Goal: Information Seeking & Learning: Learn about a topic

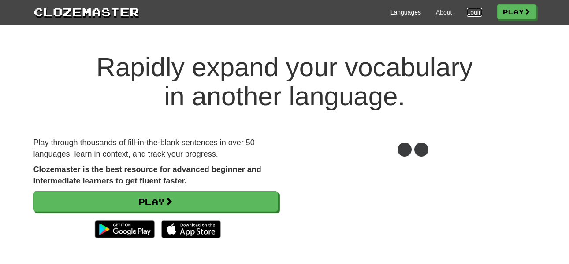
click at [477, 11] on link "Login" at bounding box center [474, 12] width 15 height 9
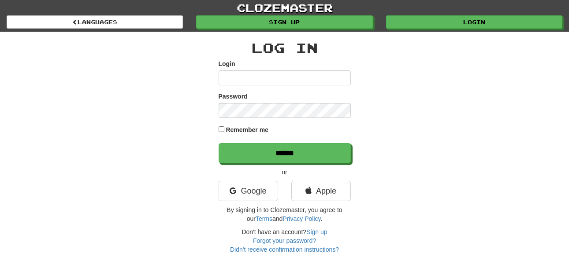
click at [286, 72] on input "Login" at bounding box center [285, 78] width 132 height 15
type input "******"
click at [219, 143] on input "******" at bounding box center [285, 153] width 132 height 20
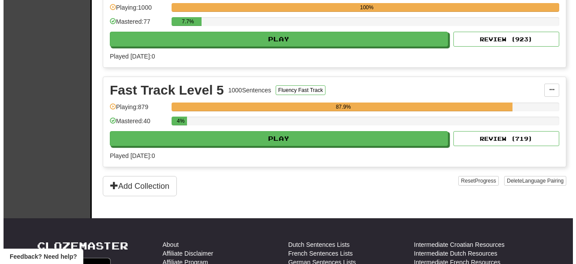
scroll to position [540, 0]
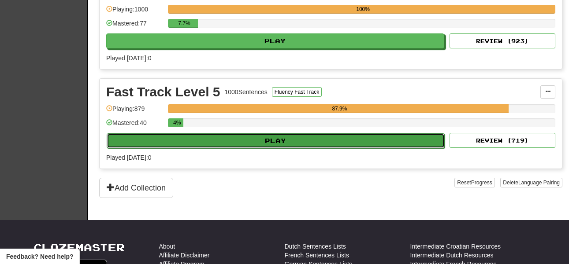
click at [304, 143] on button "Play" at bounding box center [276, 141] width 338 height 15
select select "**"
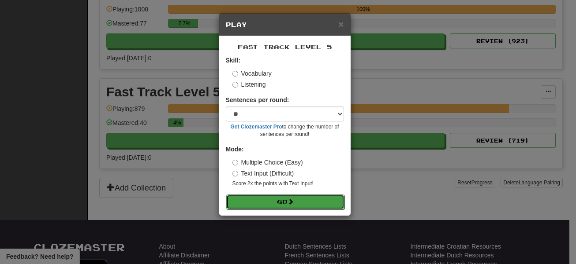
click at [271, 204] on button "Go" at bounding box center [285, 202] width 118 height 15
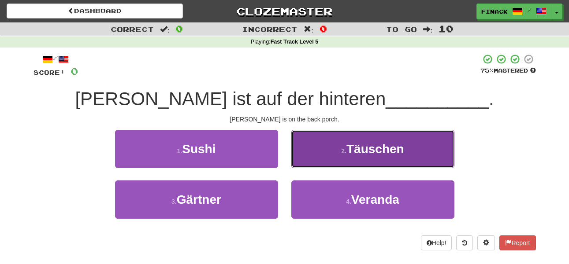
click at [329, 149] on button "2 . Täuschen" at bounding box center [372, 149] width 163 height 38
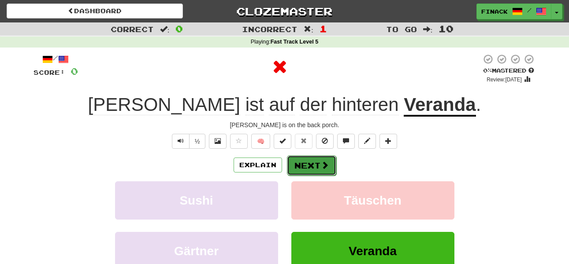
click at [310, 164] on button "Next" at bounding box center [311, 166] width 49 height 20
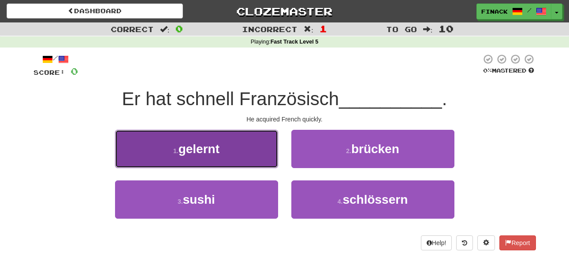
click at [269, 158] on button "1 . gelernt" at bounding box center [196, 149] width 163 height 38
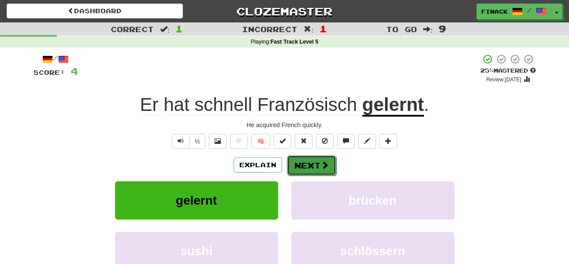
click at [305, 160] on button "Next" at bounding box center [311, 166] width 49 height 20
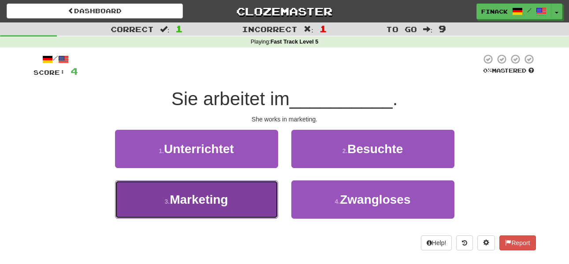
click at [246, 197] on button "3 . Marketing" at bounding box center [196, 200] width 163 height 38
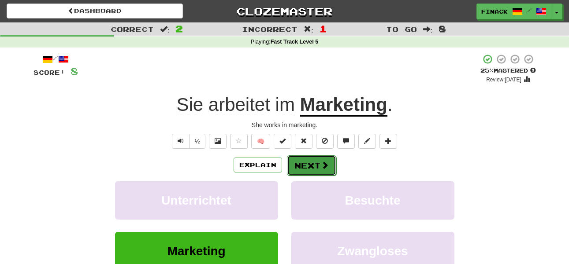
click at [306, 164] on button "Next" at bounding box center [311, 166] width 49 height 20
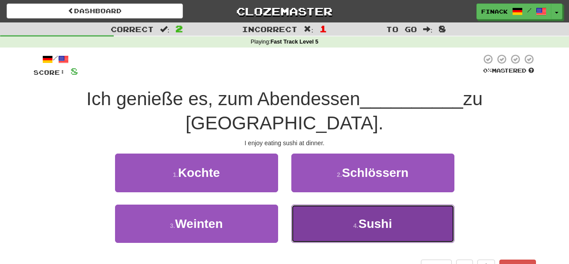
click at [311, 205] on button "4 . Sushi" at bounding box center [372, 224] width 163 height 38
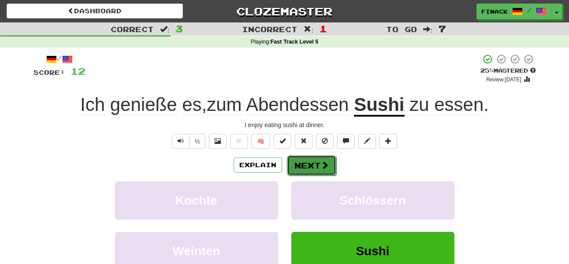
click at [313, 168] on button "Next" at bounding box center [311, 166] width 49 height 20
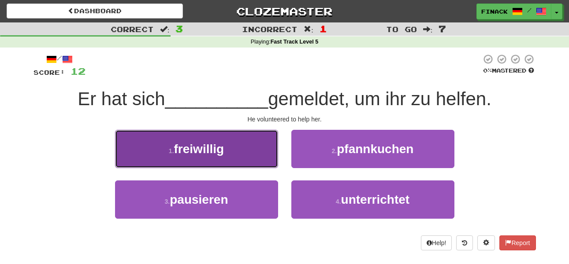
click at [242, 150] on button "1 . freiwillig" at bounding box center [196, 149] width 163 height 38
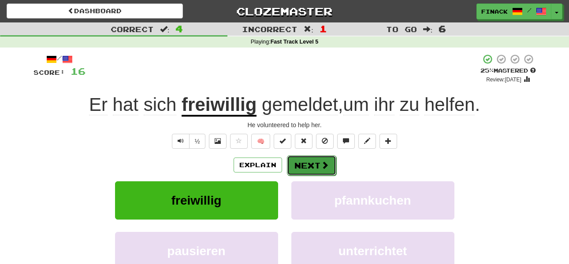
click at [305, 167] on button "Next" at bounding box center [311, 166] width 49 height 20
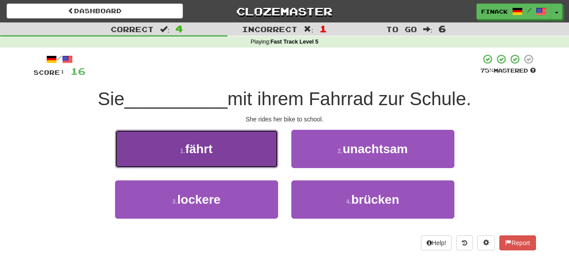
click at [234, 150] on button "1 . fährt" at bounding box center [196, 149] width 163 height 38
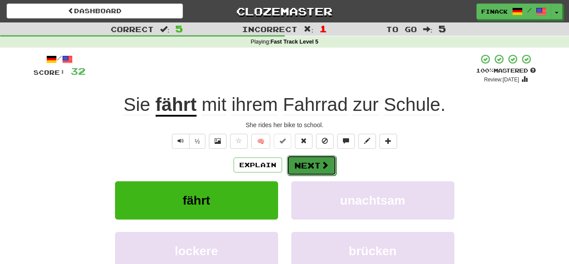
click at [311, 158] on button "Next" at bounding box center [311, 166] width 49 height 20
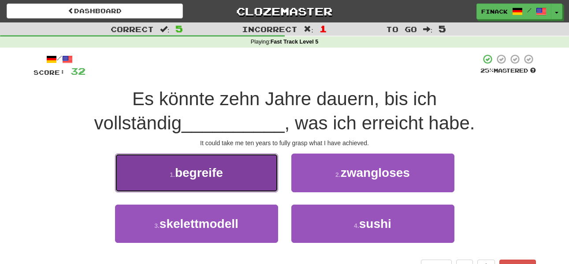
click at [238, 178] on button "1 . begreife" at bounding box center [196, 173] width 163 height 38
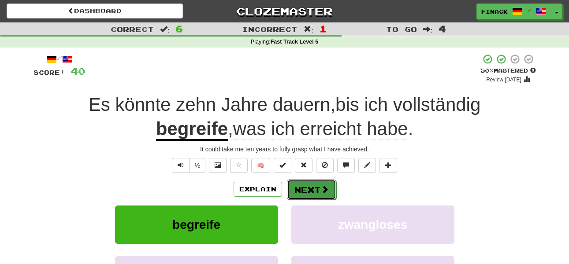
click at [320, 199] on button "Next" at bounding box center [311, 190] width 49 height 20
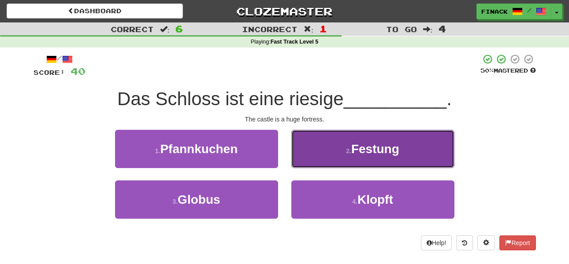
click at [327, 153] on button "2 . Festung" at bounding box center [372, 149] width 163 height 38
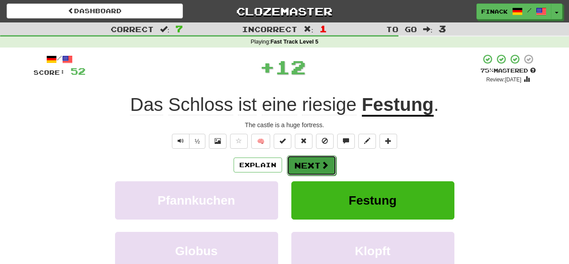
click at [314, 173] on button "Next" at bounding box center [311, 166] width 49 height 20
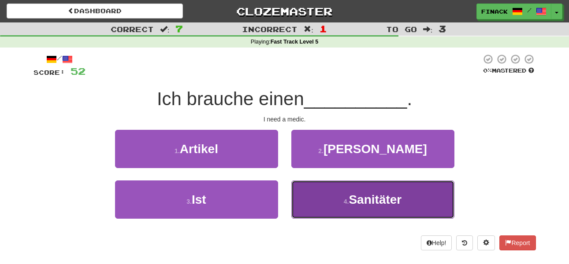
click at [329, 210] on button "4 . Sanitäter" at bounding box center [372, 200] width 163 height 38
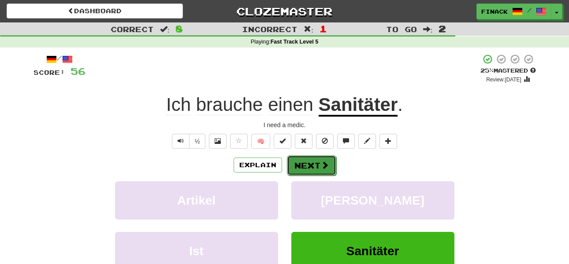
click at [333, 165] on button "Next" at bounding box center [311, 166] width 49 height 20
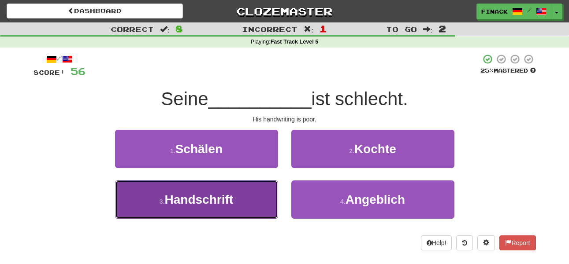
click at [252, 202] on button "3 . Handschrift" at bounding box center [196, 200] width 163 height 38
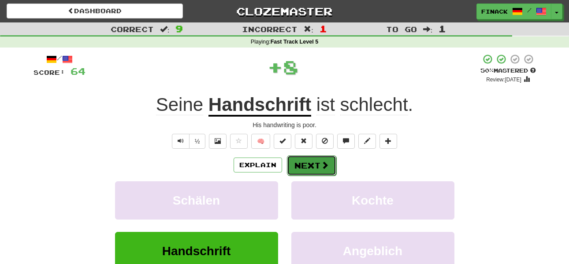
click at [323, 165] on span at bounding box center [325, 165] width 8 height 8
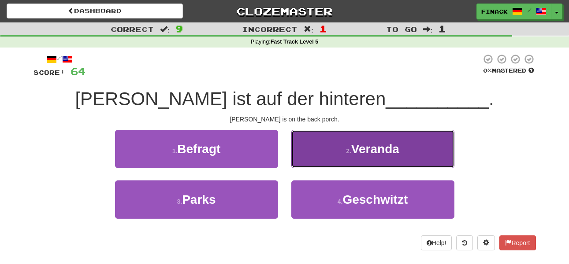
click at [320, 152] on button "2 . Veranda" at bounding box center [372, 149] width 163 height 38
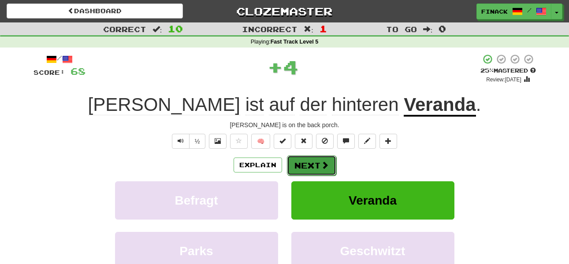
click at [309, 163] on button "Next" at bounding box center [311, 166] width 49 height 20
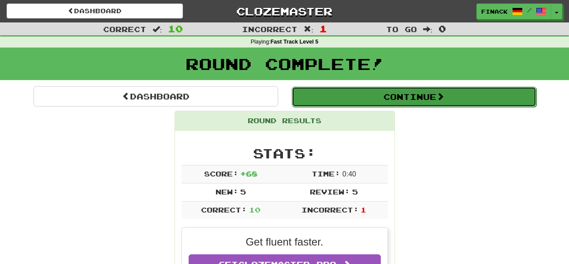
click at [375, 103] on button "Continue" at bounding box center [414, 97] width 245 height 20
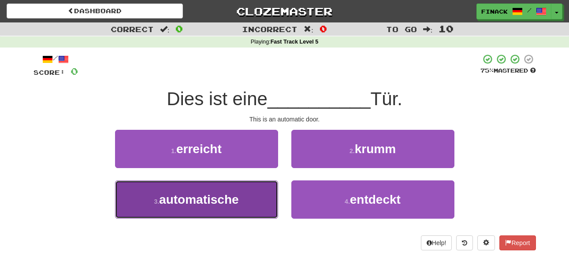
click at [232, 211] on button "3 . automatische" at bounding box center [196, 200] width 163 height 38
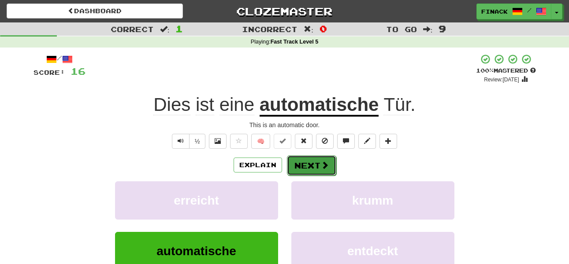
click at [311, 167] on button "Next" at bounding box center [311, 166] width 49 height 20
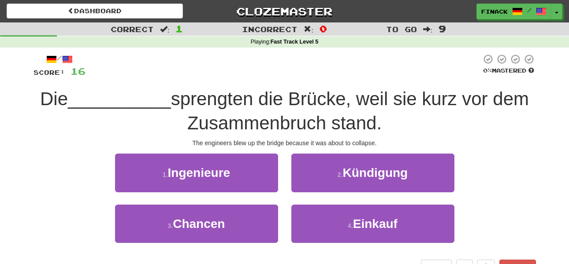
click at [278, 168] on div "1 . Ingenieure" at bounding box center [196, 179] width 176 height 51
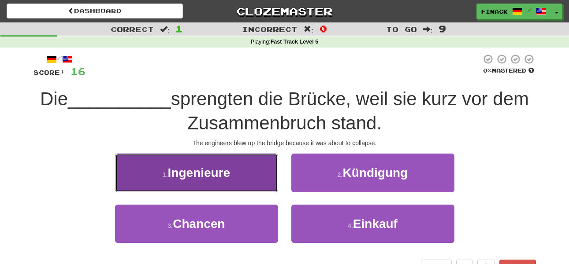
click at [253, 168] on button "1 . Ingenieure" at bounding box center [196, 173] width 163 height 38
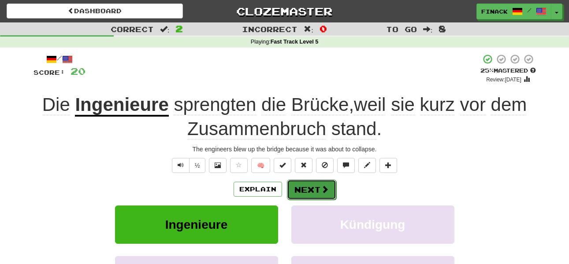
click at [301, 189] on button "Next" at bounding box center [311, 190] width 49 height 20
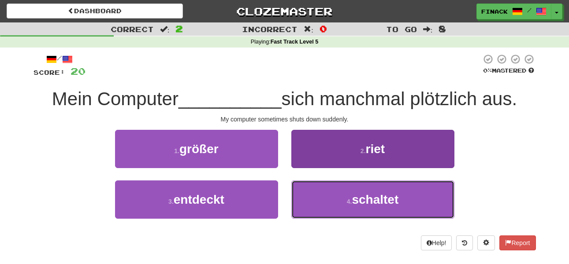
click at [323, 212] on button "4 . schaltet" at bounding box center [372, 200] width 163 height 38
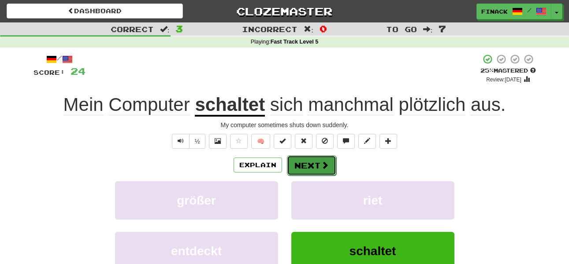
click at [317, 167] on button "Next" at bounding box center [311, 166] width 49 height 20
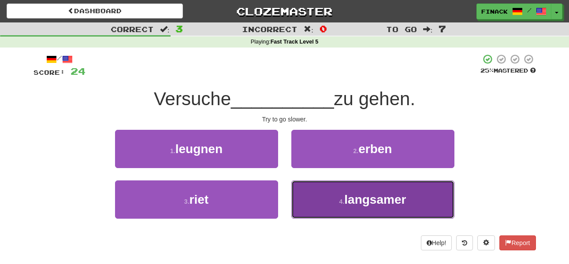
click at [326, 195] on button "4 . langsamer" at bounding box center [372, 200] width 163 height 38
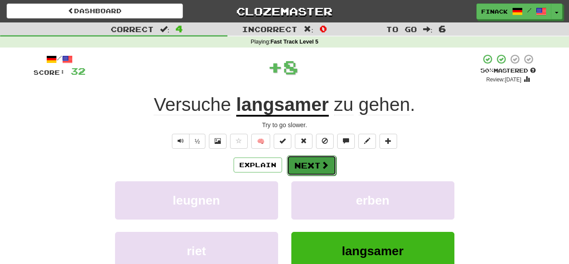
click at [310, 165] on button "Next" at bounding box center [311, 166] width 49 height 20
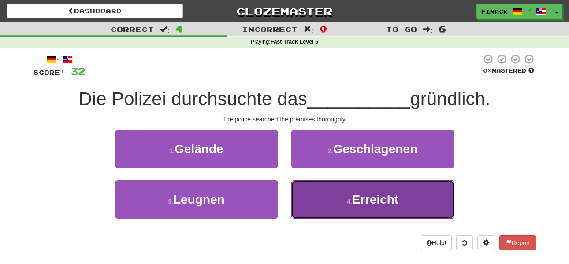
click at [324, 204] on button "4 . Erreicht" at bounding box center [372, 200] width 163 height 38
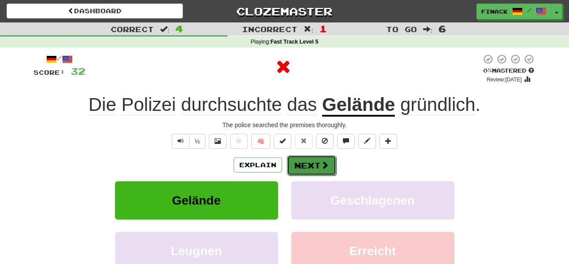
click at [314, 156] on button "Next" at bounding box center [311, 166] width 49 height 20
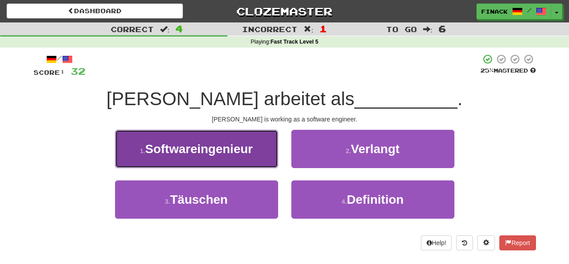
click at [247, 147] on span "Softwareingenieur" at bounding box center [199, 149] width 108 height 14
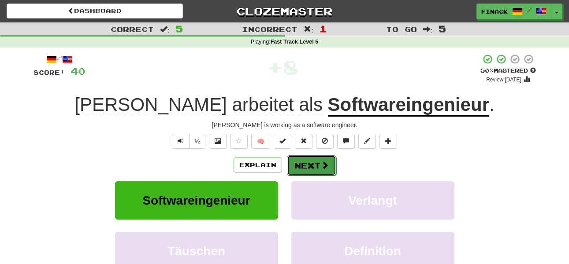
click at [322, 165] on span at bounding box center [325, 165] width 8 height 8
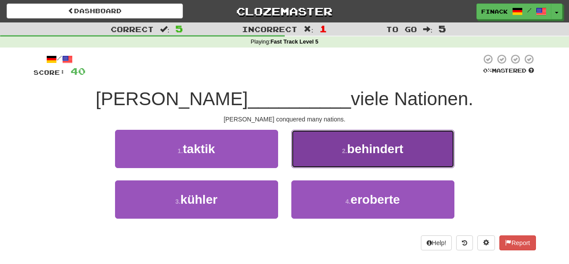
click at [320, 160] on button "2 . behindert" at bounding box center [372, 149] width 163 height 38
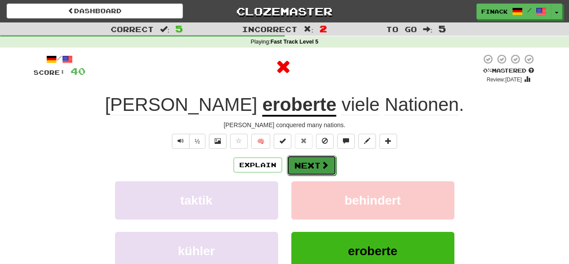
click at [314, 167] on button "Next" at bounding box center [311, 166] width 49 height 20
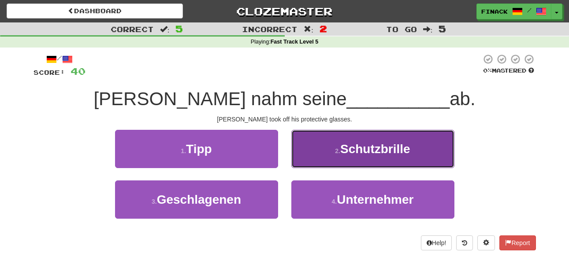
click at [317, 149] on button "2 . Schutzbrille" at bounding box center [372, 149] width 163 height 38
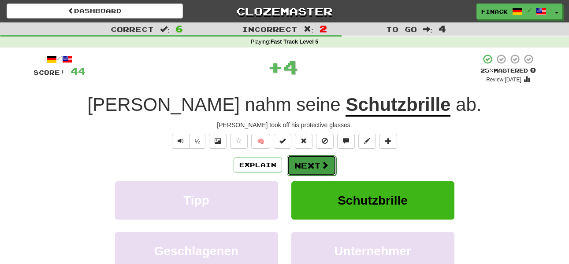
click at [312, 167] on button "Next" at bounding box center [311, 166] width 49 height 20
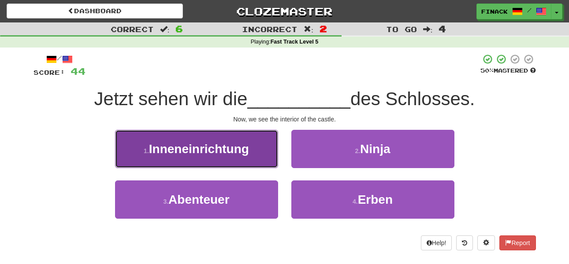
click at [260, 162] on button "1 . Inneneinrichtung" at bounding box center [196, 149] width 163 height 38
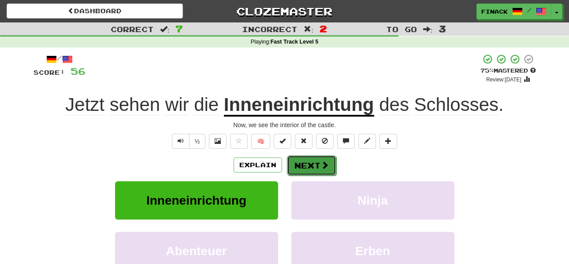
click at [319, 165] on button "Next" at bounding box center [311, 166] width 49 height 20
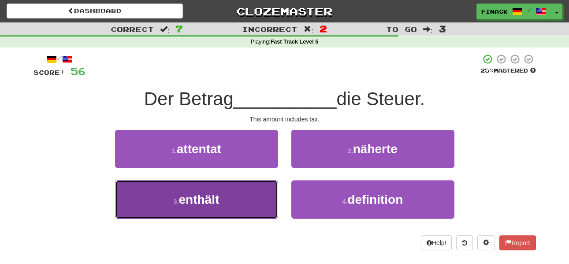
click at [234, 211] on button "3 . enthält" at bounding box center [196, 200] width 163 height 38
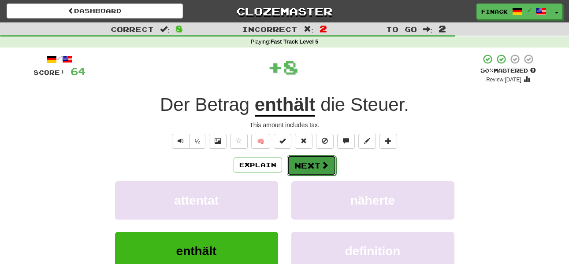
click at [307, 166] on button "Next" at bounding box center [311, 166] width 49 height 20
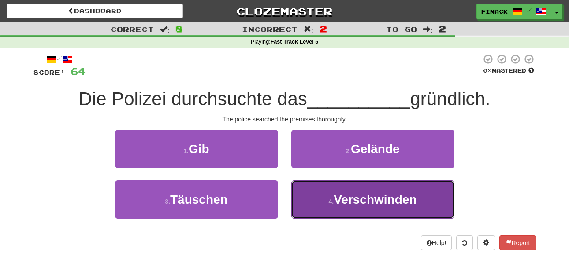
click at [313, 204] on button "4 . Verschwinden" at bounding box center [372, 200] width 163 height 38
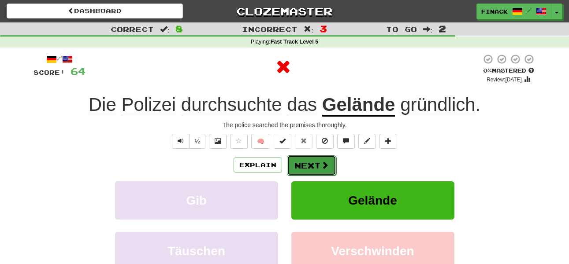
click at [308, 164] on button "Next" at bounding box center [311, 166] width 49 height 20
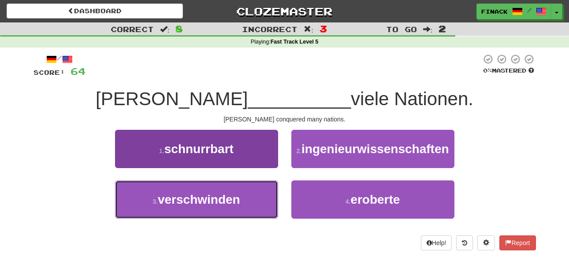
click at [272, 201] on button "3 . verschwinden" at bounding box center [196, 200] width 163 height 38
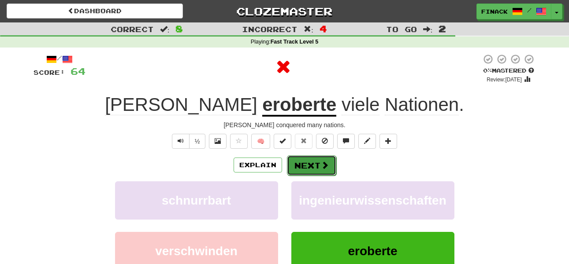
click at [309, 168] on button "Next" at bounding box center [311, 166] width 49 height 20
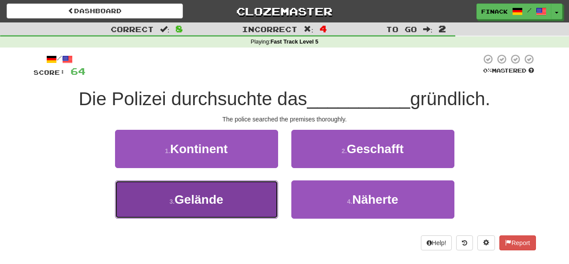
click at [252, 199] on button "3 . Gelände" at bounding box center [196, 200] width 163 height 38
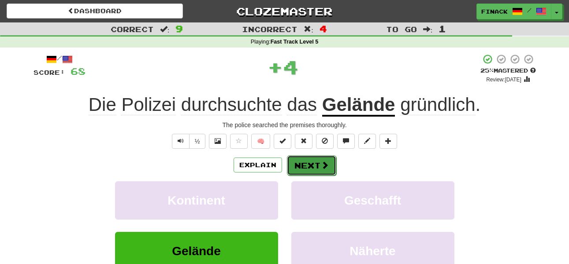
click at [309, 164] on button "Next" at bounding box center [311, 166] width 49 height 20
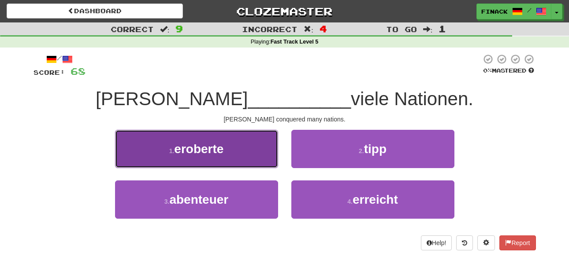
click at [232, 148] on button "1 . eroberte" at bounding box center [196, 149] width 163 height 38
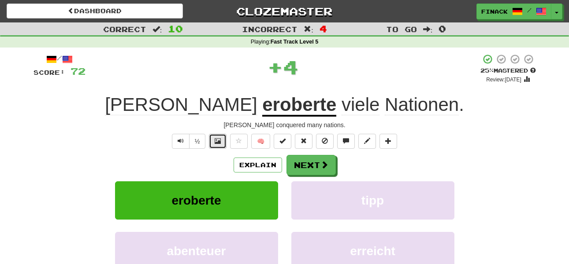
click at [214, 145] on button at bounding box center [218, 141] width 18 height 15
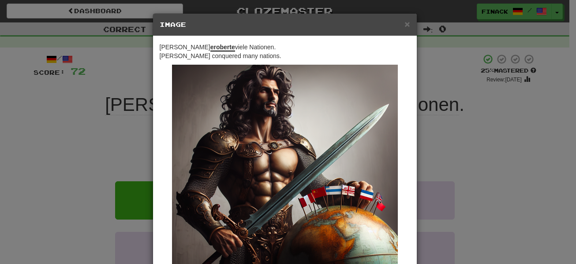
click at [461, 139] on div "× Image Alexander eroberte viele Nationen. Alexander conquered many nations. Ch…" at bounding box center [288, 132] width 576 height 264
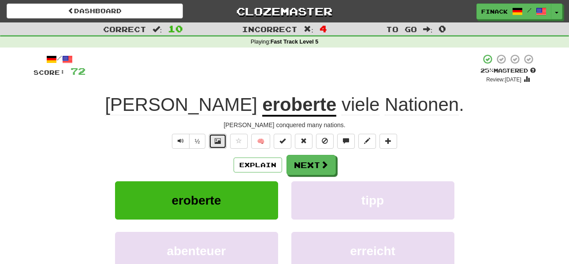
click at [211, 144] on button at bounding box center [218, 141] width 18 height 15
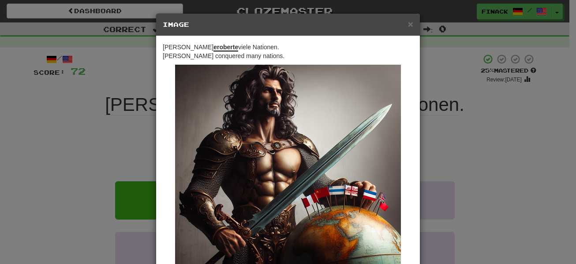
click at [439, 143] on div "× Image Alexander eroberte viele Nationen. Alexander conquered many nations. Ch…" at bounding box center [288, 132] width 576 height 264
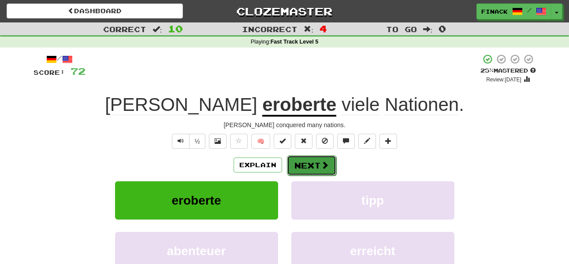
click at [316, 166] on button "Next" at bounding box center [311, 166] width 49 height 20
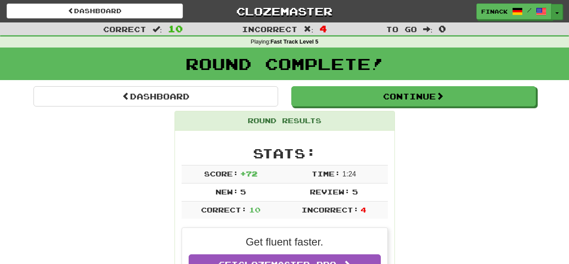
click at [558, 10] on button "Toggle Dropdown" at bounding box center [556, 12] width 11 height 16
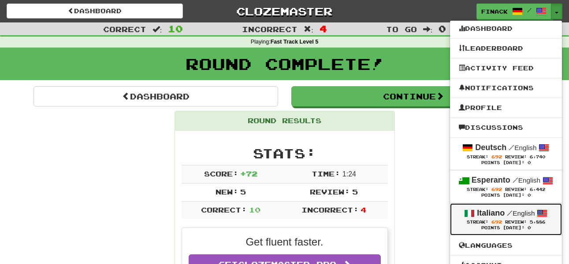
click at [505, 222] on span "Review:" at bounding box center [516, 222] width 22 height 5
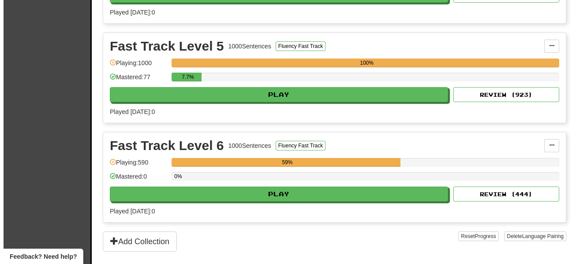
scroll to position [569, 0]
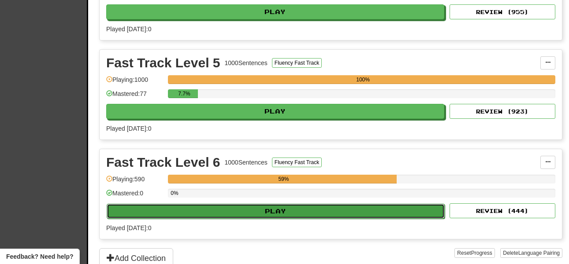
click at [192, 218] on button "Play" at bounding box center [276, 211] width 338 height 15
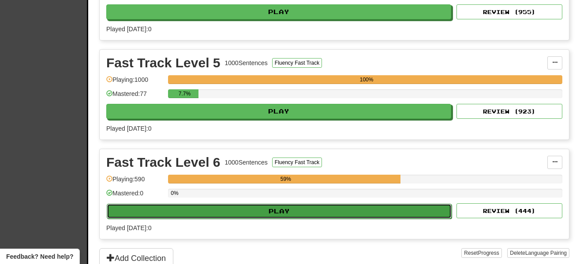
select select "**"
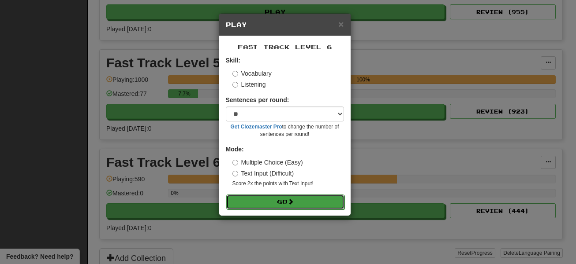
click at [304, 207] on button "Go" at bounding box center [285, 202] width 118 height 15
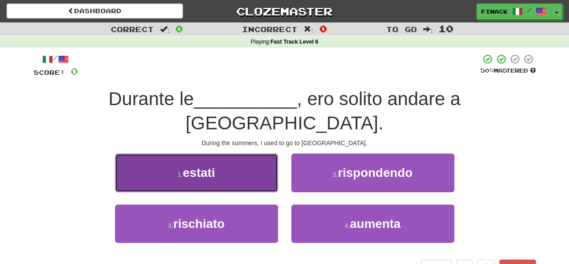
click at [222, 154] on button "1 . estati" at bounding box center [196, 173] width 163 height 38
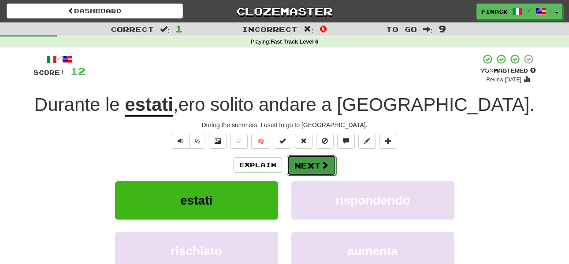
click at [310, 167] on button "Next" at bounding box center [311, 166] width 49 height 20
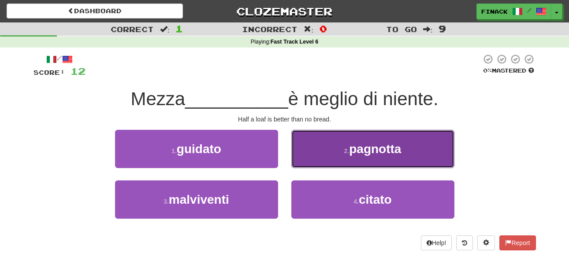
click at [321, 149] on button "2 . pagnotta" at bounding box center [372, 149] width 163 height 38
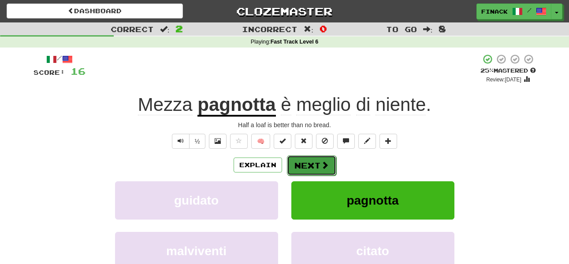
click at [314, 170] on button "Next" at bounding box center [311, 166] width 49 height 20
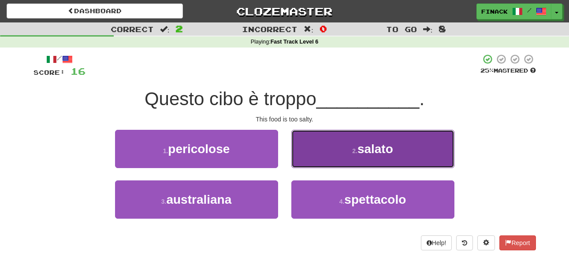
click at [309, 157] on button "2 . salato" at bounding box center [372, 149] width 163 height 38
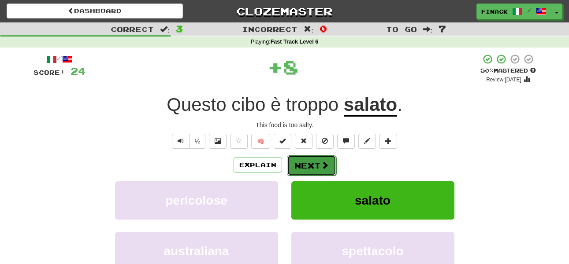
click at [303, 163] on button "Next" at bounding box center [311, 166] width 49 height 20
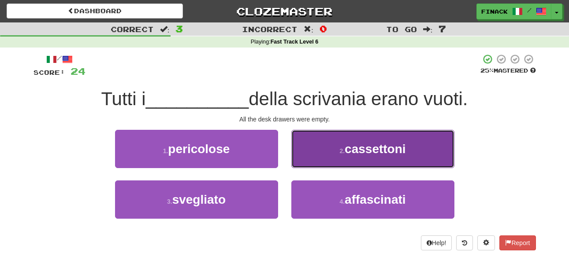
click at [316, 159] on button "2 . cassettoni" at bounding box center [372, 149] width 163 height 38
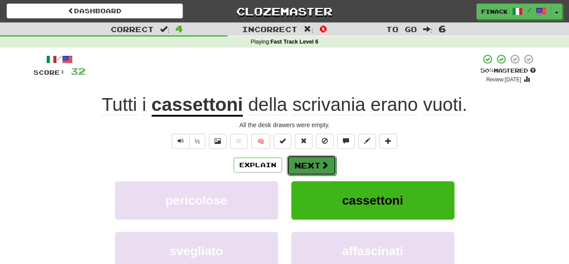
click at [312, 166] on button "Next" at bounding box center [311, 166] width 49 height 20
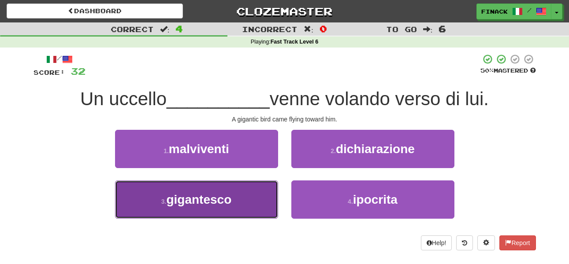
click at [245, 197] on button "3 . gigantesco" at bounding box center [196, 200] width 163 height 38
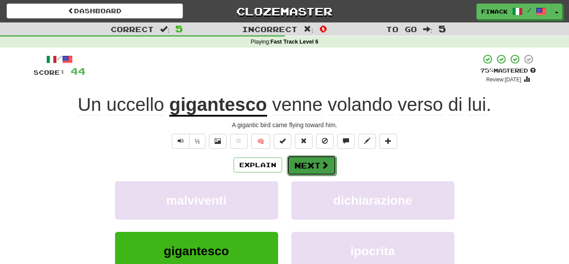
click at [313, 164] on button "Next" at bounding box center [311, 166] width 49 height 20
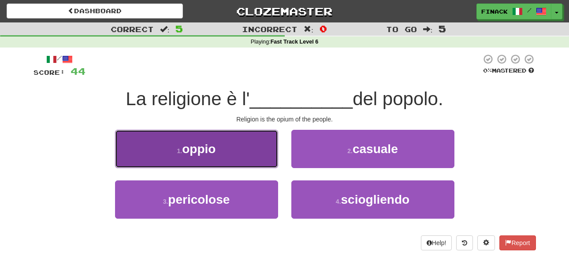
click at [206, 148] on span "oppio" at bounding box center [198, 149] width 33 height 14
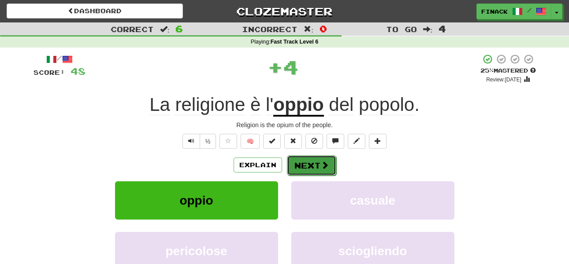
click at [315, 164] on button "Next" at bounding box center [311, 166] width 49 height 20
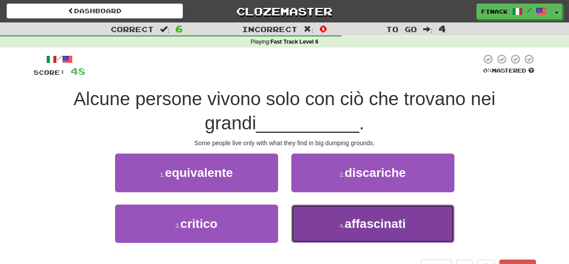
click at [312, 227] on button "4 . affascinati" at bounding box center [372, 224] width 163 height 38
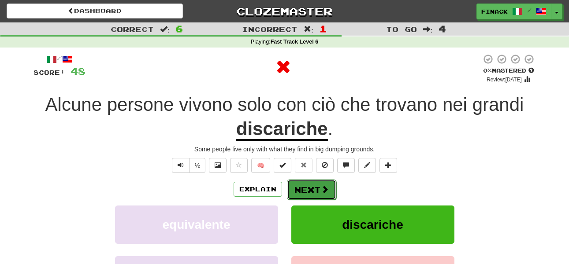
click at [307, 192] on button "Next" at bounding box center [311, 190] width 49 height 20
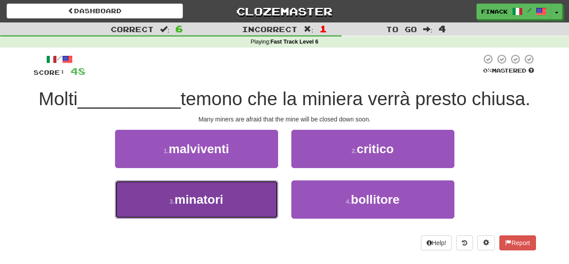
click at [247, 202] on button "3 . minatori" at bounding box center [196, 200] width 163 height 38
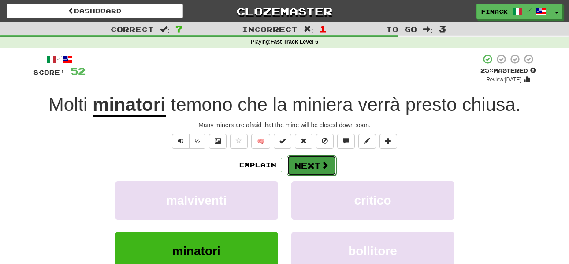
click at [300, 166] on button "Next" at bounding box center [311, 166] width 49 height 20
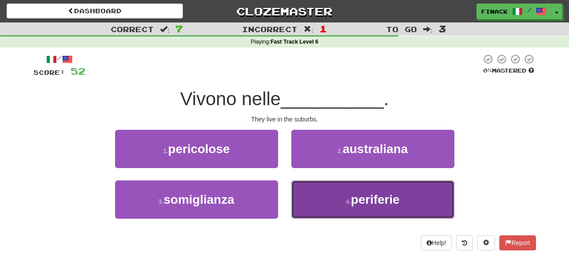
click at [309, 203] on button "4 . periferie" at bounding box center [372, 200] width 163 height 38
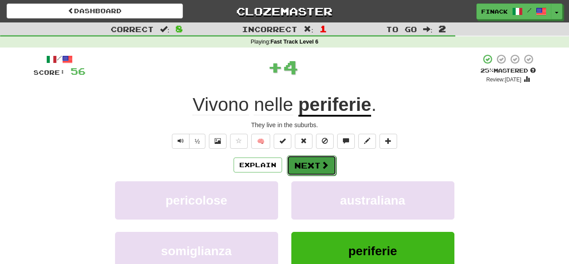
click at [304, 167] on button "Next" at bounding box center [311, 166] width 49 height 20
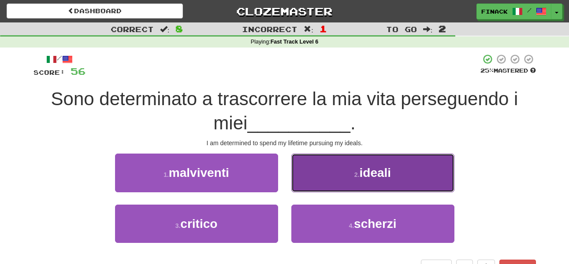
click at [318, 172] on button "2 . ideali" at bounding box center [372, 173] width 163 height 38
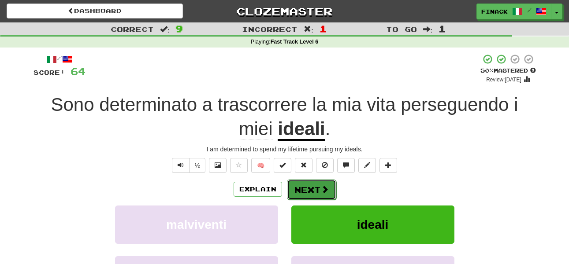
click at [318, 192] on button "Next" at bounding box center [311, 190] width 49 height 20
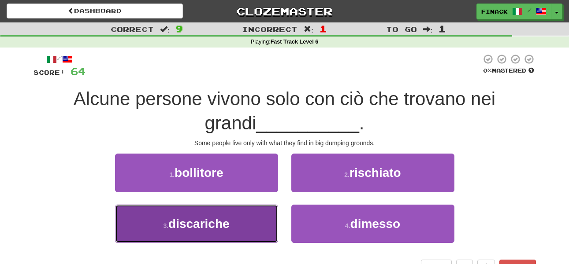
click at [249, 224] on button "3 . discariche" at bounding box center [196, 224] width 163 height 38
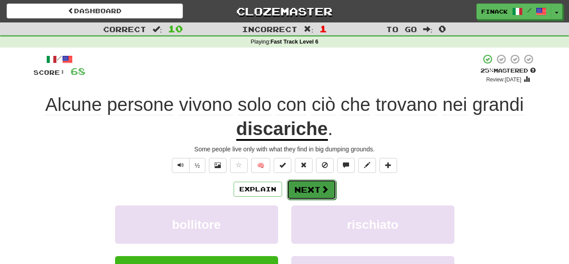
click at [311, 192] on button "Next" at bounding box center [311, 190] width 49 height 20
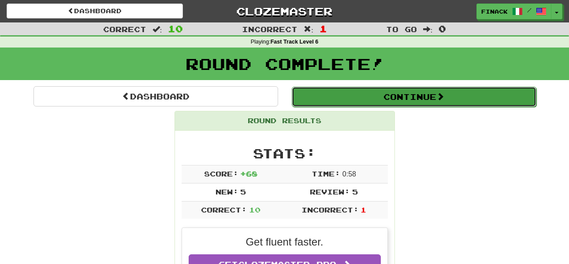
click at [345, 98] on button "Continue" at bounding box center [414, 97] width 245 height 20
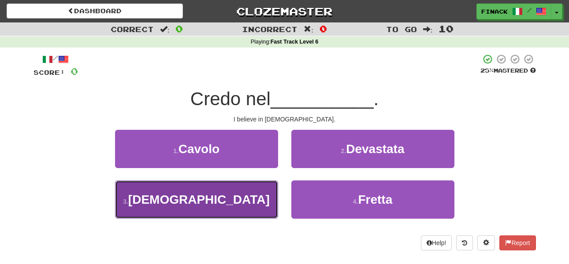
click at [252, 203] on button "3 . Cristianesimo" at bounding box center [196, 200] width 163 height 38
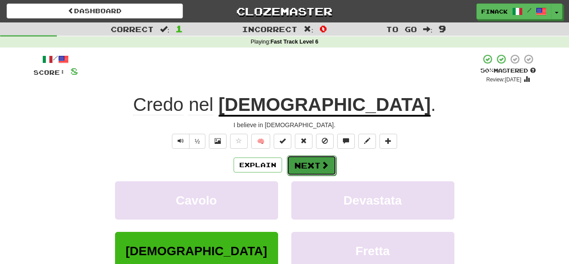
click at [323, 167] on span at bounding box center [325, 165] width 8 height 8
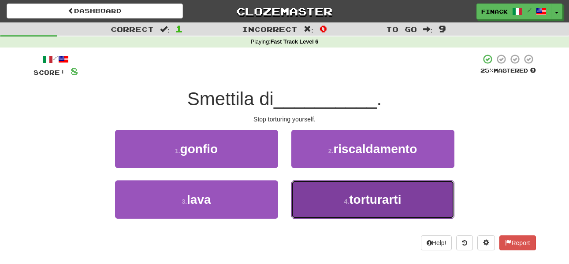
click at [326, 187] on button "4 . torturarti" at bounding box center [372, 200] width 163 height 38
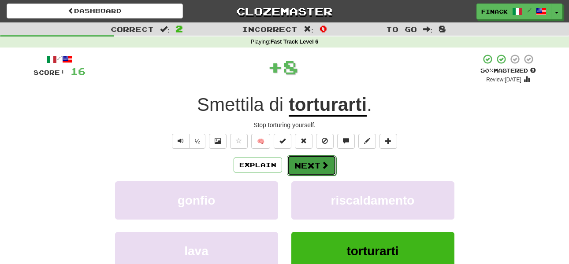
click at [319, 172] on button "Next" at bounding box center [311, 166] width 49 height 20
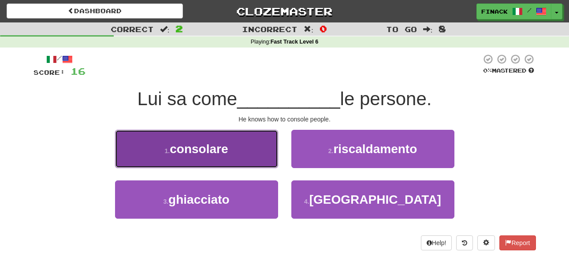
click at [237, 160] on button "1 . consolare" at bounding box center [196, 149] width 163 height 38
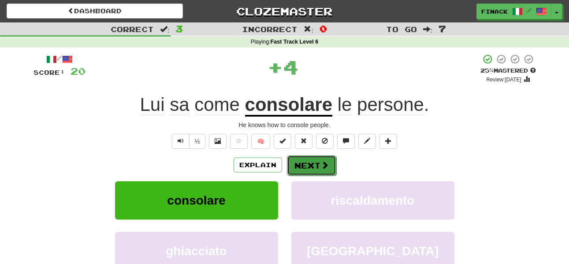
click at [314, 168] on button "Next" at bounding box center [311, 166] width 49 height 20
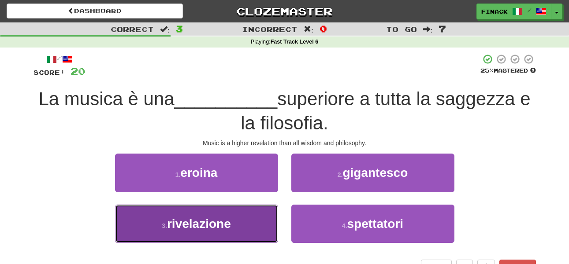
click at [256, 213] on button "3 . rivelazione" at bounding box center [196, 224] width 163 height 38
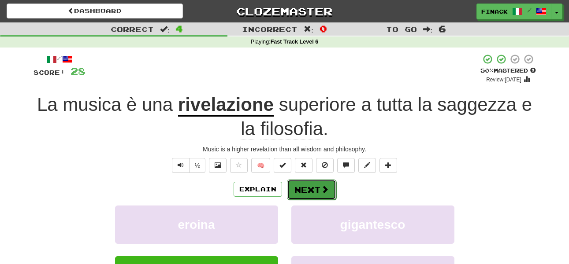
click at [323, 190] on span at bounding box center [325, 190] width 8 height 8
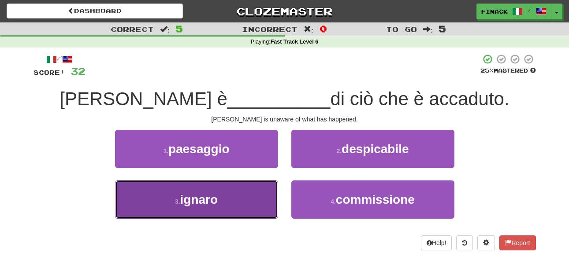
click at [233, 206] on button "3 . ignaro" at bounding box center [196, 200] width 163 height 38
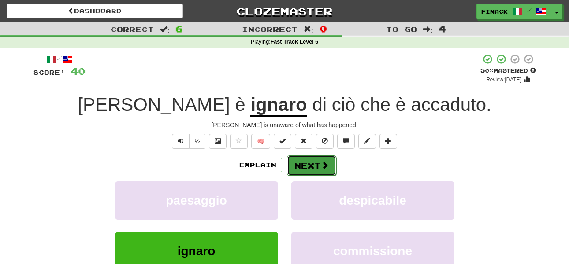
click at [315, 171] on button "Next" at bounding box center [311, 166] width 49 height 20
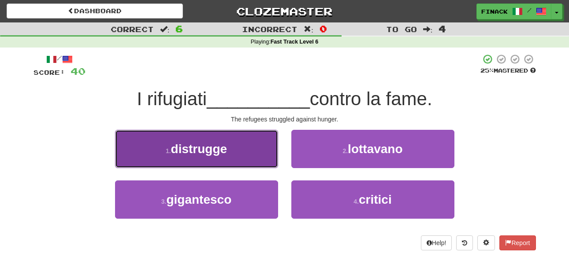
click at [253, 163] on button "1 . distrugge" at bounding box center [196, 149] width 163 height 38
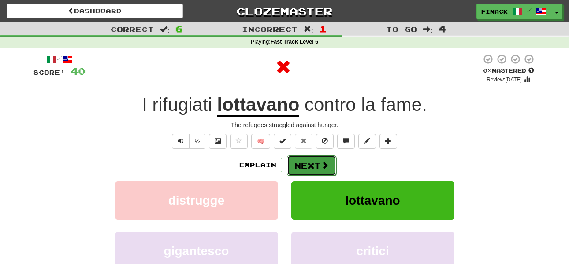
click at [300, 171] on button "Next" at bounding box center [311, 166] width 49 height 20
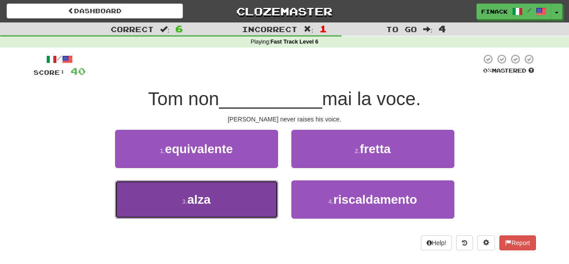
click at [256, 199] on button "3 . alza" at bounding box center [196, 200] width 163 height 38
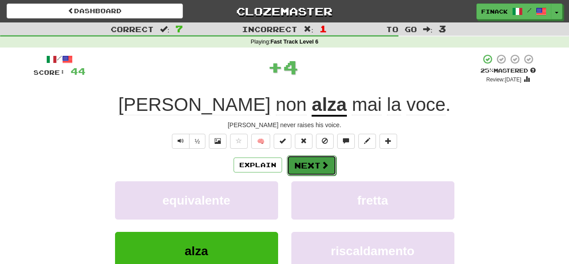
click at [311, 166] on button "Next" at bounding box center [311, 166] width 49 height 20
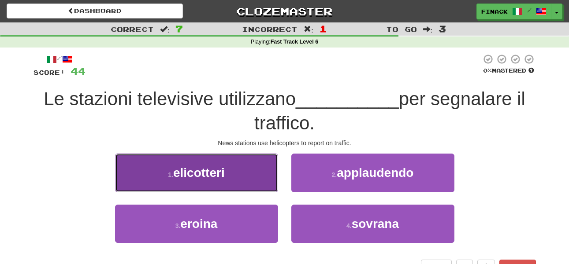
click at [256, 170] on button "1 . elicotteri" at bounding box center [196, 173] width 163 height 38
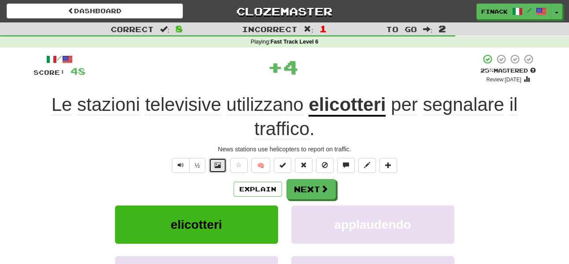
click at [218, 167] on span at bounding box center [218, 165] width 6 height 6
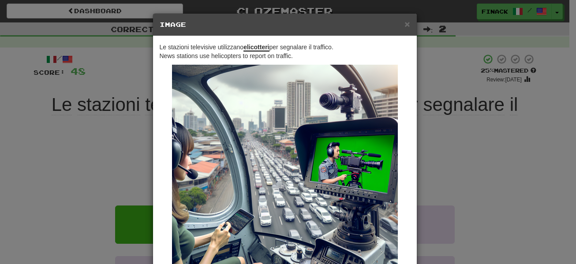
click at [473, 154] on div "× Image Le stazioni televisive utilizzano elicotteri per segnalare il traffico.…" at bounding box center [288, 132] width 576 height 264
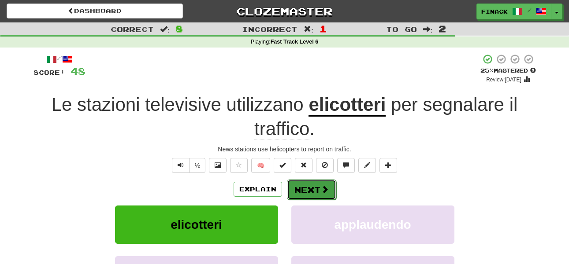
click at [314, 187] on button "Next" at bounding box center [311, 190] width 49 height 20
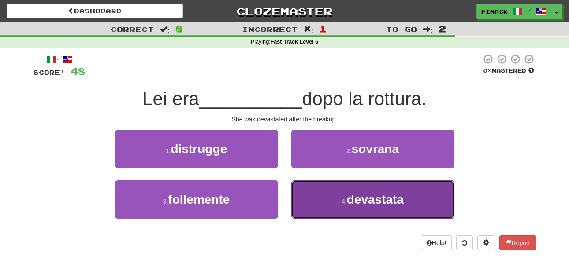
click at [325, 200] on button "4 . devastata" at bounding box center [372, 200] width 163 height 38
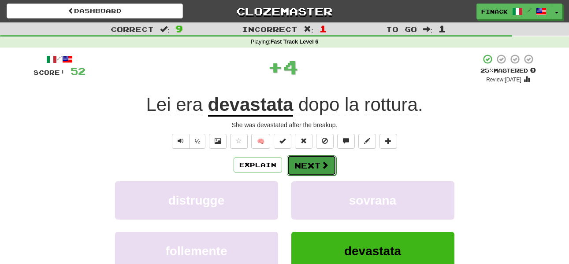
click at [313, 164] on button "Next" at bounding box center [311, 166] width 49 height 20
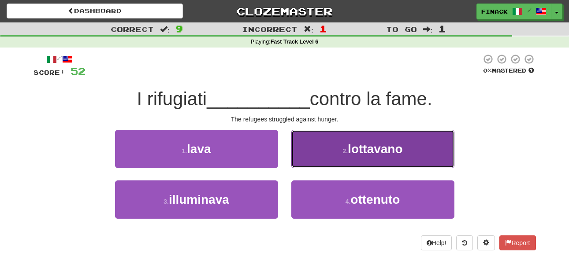
click at [320, 160] on button "2 . lottavano" at bounding box center [372, 149] width 163 height 38
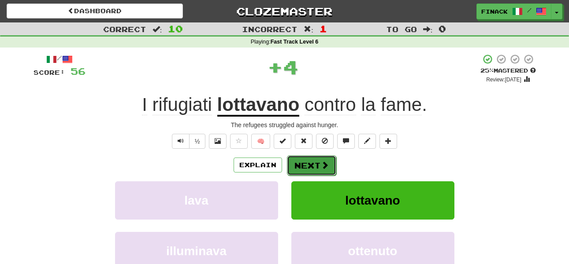
click at [313, 167] on button "Next" at bounding box center [311, 166] width 49 height 20
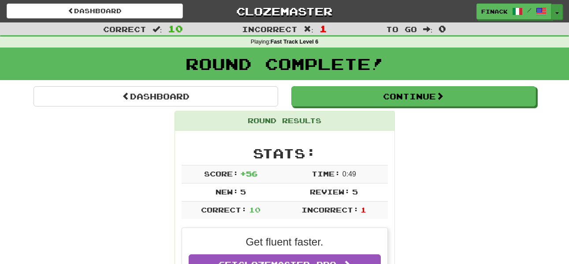
click at [560, 14] on button "Toggle Dropdown" at bounding box center [556, 12] width 11 height 16
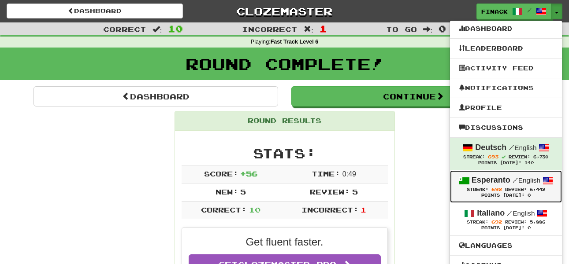
drag, startPoint x: 489, startPoint y: 185, endPoint x: 171, endPoint y: 85, distance: 333.3
click at [488, 183] on strong "Esperanto" at bounding box center [491, 180] width 39 height 9
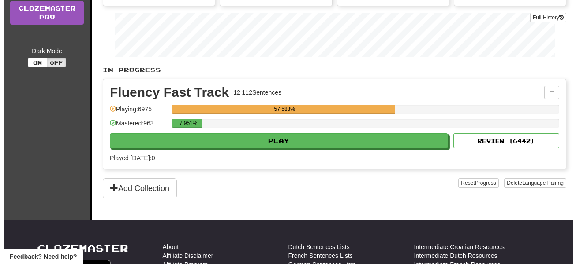
scroll to position [141, 0]
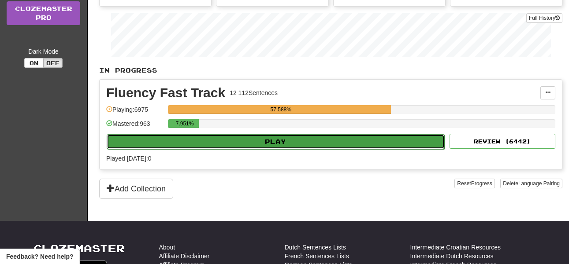
click at [265, 141] on button "Play" at bounding box center [276, 141] width 338 height 15
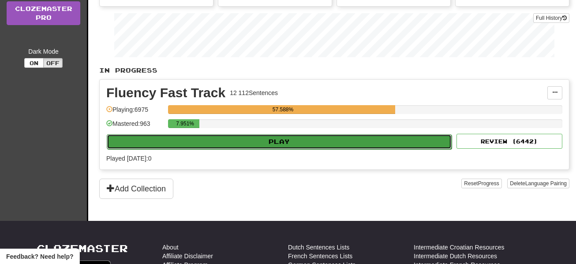
select select "**"
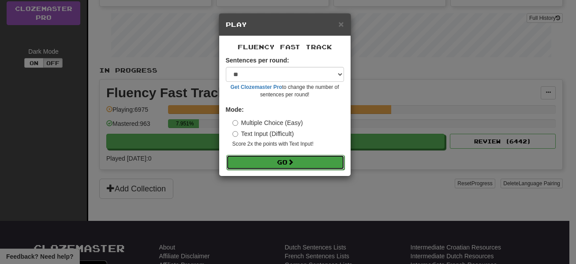
click at [305, 159] on button "Go" at bounding box center [285, 162] width 118 height 15
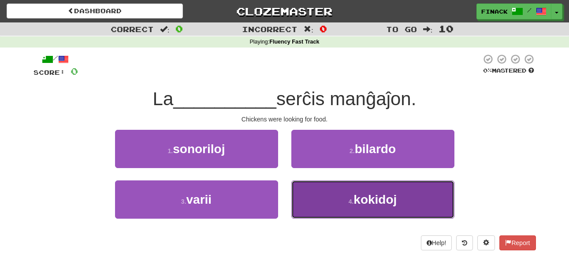
click at [324, 198] on button "4 . kokidoj" at bounding box center [372, 200] width 163 height 38
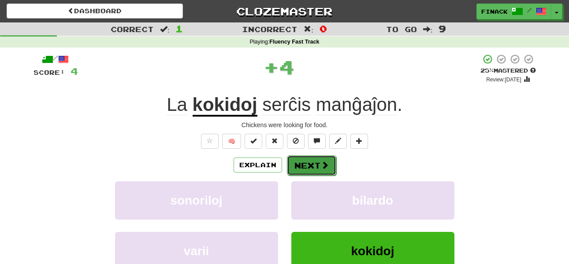
click at [309, 167] on button "Next" at bounding box center [311, 166] width 49 height 20
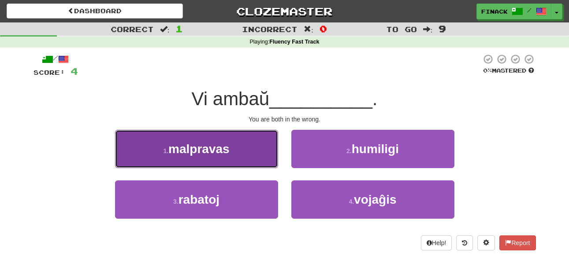
click at [255, 165] on button "1 . malpravas" at bounding box center [196, 149] width 163 height 38
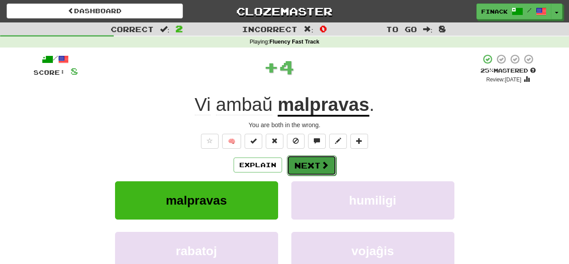
click at [305, 164] on button "Next" at bounding box center [311, 166] width 49 height 20
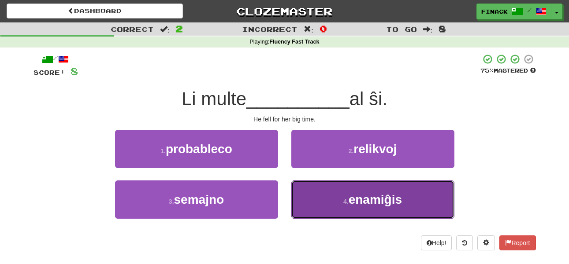
click at [321, 194] on button "4 . enamiĝis" at bounding box center [372, 200] width 163 height 38
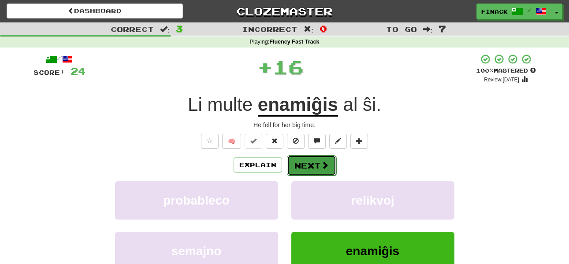
click at [311, 171] on button "Next" at bounding box center [311, 166] width 49 height 20
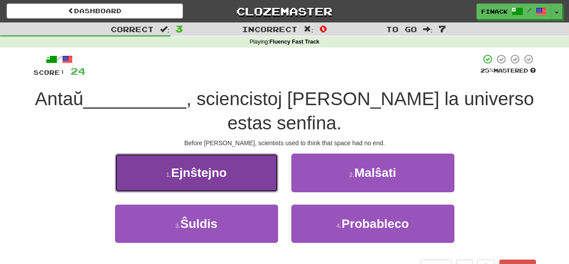
click at [237, 175] on button "1 . Ejnŝtejno" at bounding box center [196, 173] width 163 height 38
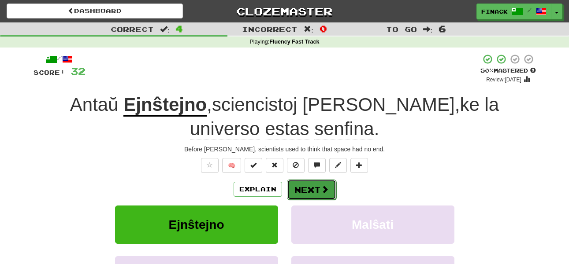
click at [306, 186] on button "Next" at bounding box center [311, 190] width 49 height 20
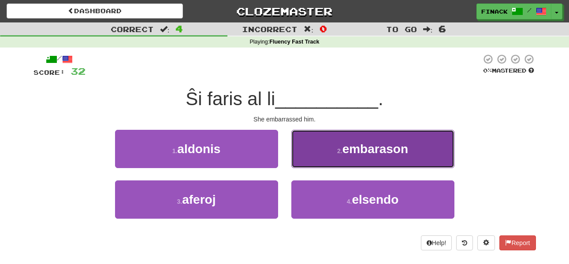
click at [319, 163] on button "2 . embarason" at bounding box center [372, 149] width 163 height 38
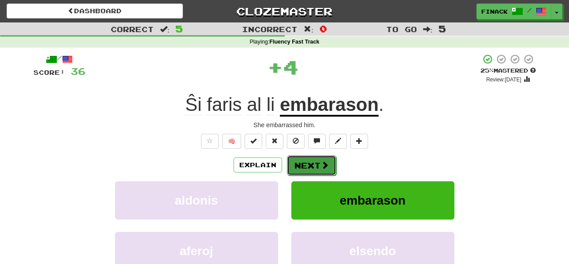
click at [315, 165] on button "Next" at bounding box center [311, 166] width 49 height 20
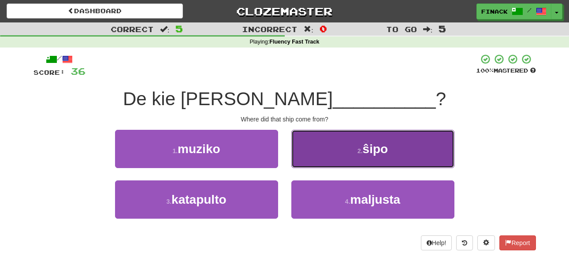
click at [324, 160] on button "2 . ŝipo" at bounding box center [372, 149] width 163 height 38
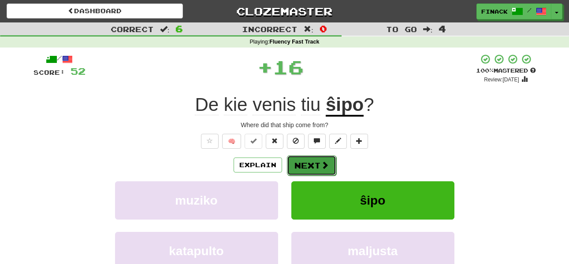
click at [321, 169] on span at bounding box center [325, 165] width 8 height 8
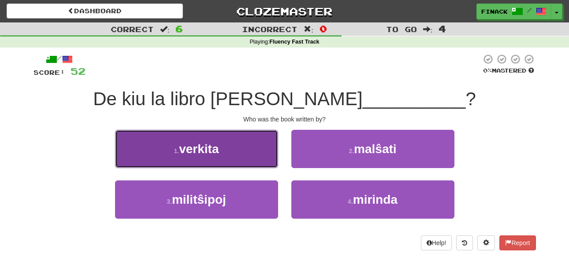
click at [252, 160] on button "1 . verkita" at bounding box center [196, 149] width 163 height 38
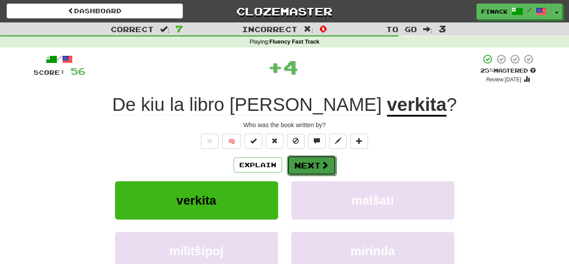
click at [321, 167] on span at bounding box center [325, 165] width 8 height 8
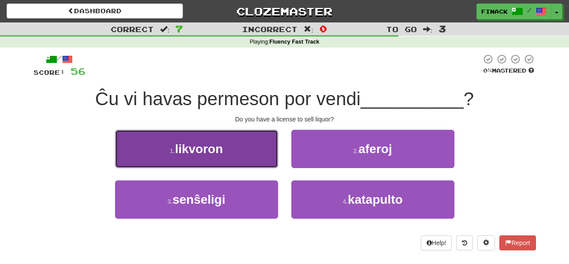
click at [238, 155] on button "1 . likvoron" at bounding box center [196, 149] width 163 height 38
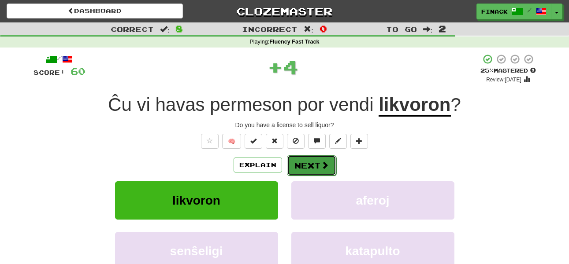
click at [307, 160] on button "Next" at bounding box center [311, 166] width 49 height 20
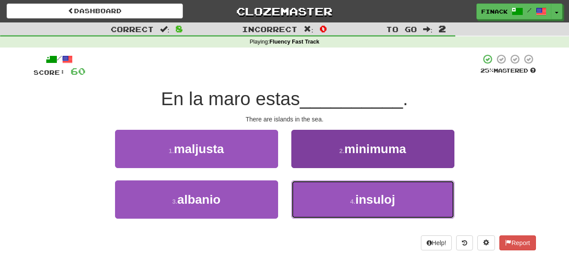
click at [311, 189] on button "4 . insuloj" at bounding box center [372, 200] width 163 height 38
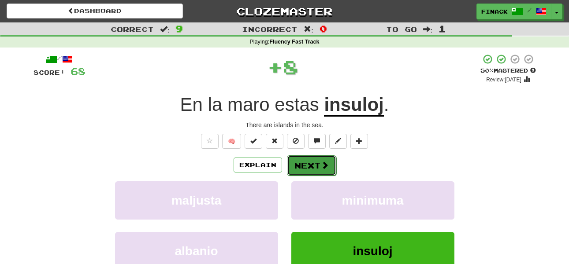
click at [308, 169] on button "Next" at bounding box center [311, 166] width 49 height 20
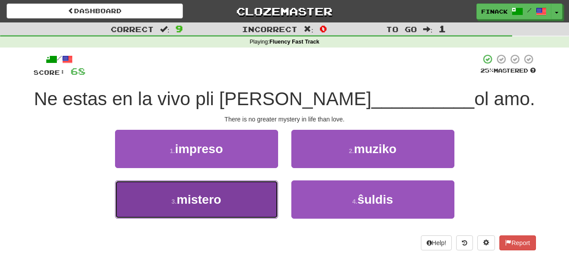
click at [254, 202] on button "3 . mistero" at bounding box center [196, 200] width 163 height 38
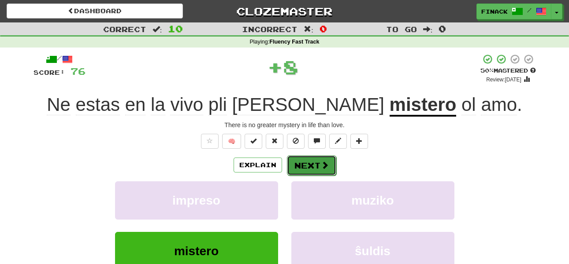
click at [317, 166] on button "Next" at bounding box center [311, 166] width 49 height 20
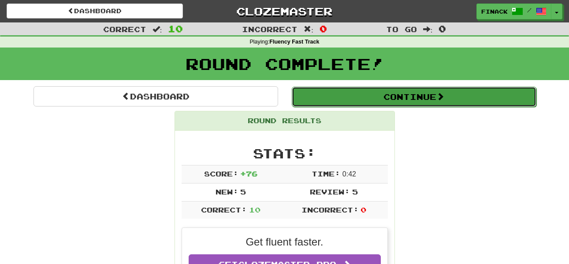
click at [340, 104] on button "Continue" at bounding box center [414, 97] width 245 height 20
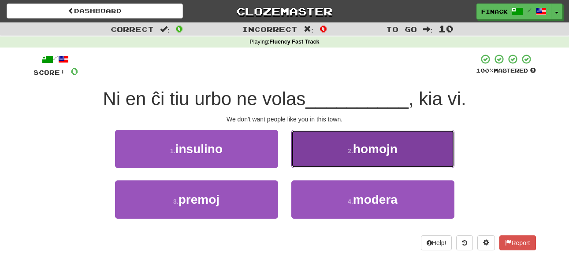
click at [338, 159] on button "2 . homojn" at bounding box center [372, 149] width 163 height 38
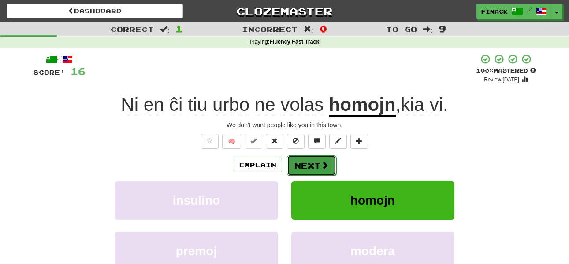
click at [301, 164] on button "Next" at bounding box center [311, 166] width 49 height 20
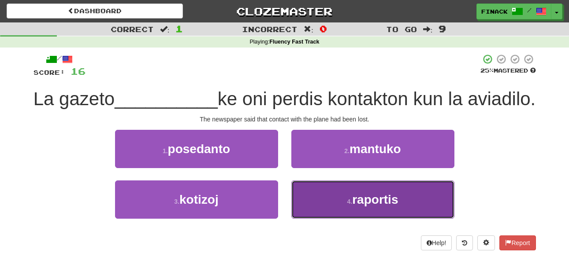
click at [344, 219] on button "4 . raportis" at bounding box center [372, 200] width 163 height 38
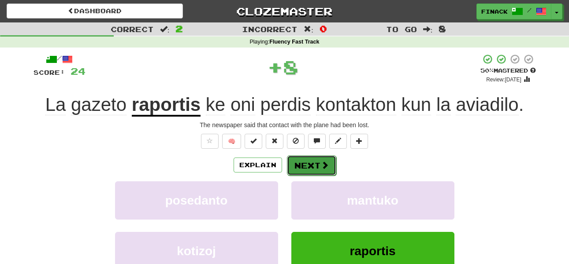
click at [313, 168] on button "Next" at bounding box center [311, 166] width 49 height 20
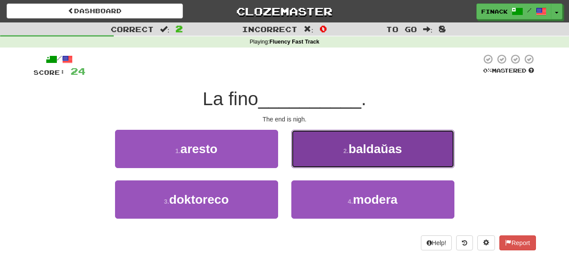
click at [326, 153] on button "2 . baldaŭas" at bounding box center [372, 149] width 163 height 38
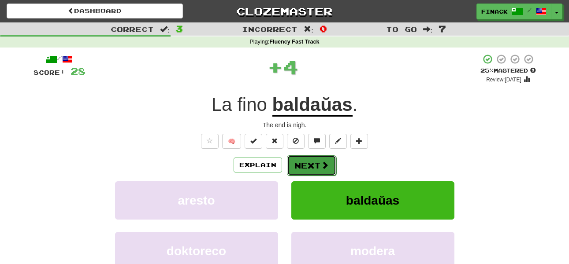
click at [310, 171] on button "Next" at bounding box center [311, 166] width 49 height 20
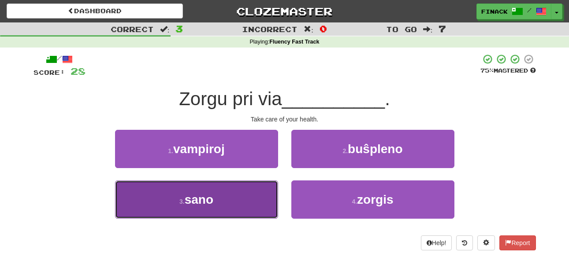
click at [256, 203] on button "3 . sano" at bounding box center [196, 200] width 163 height 38
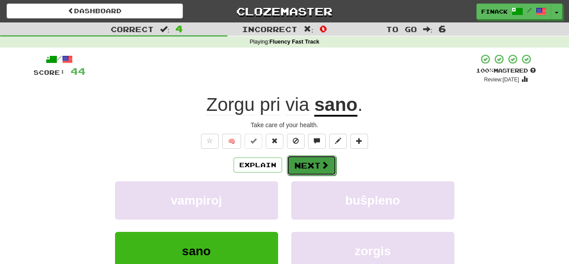
click at [320, 160] on button "Next" at bounding box center [311, 166] width 49 height 20
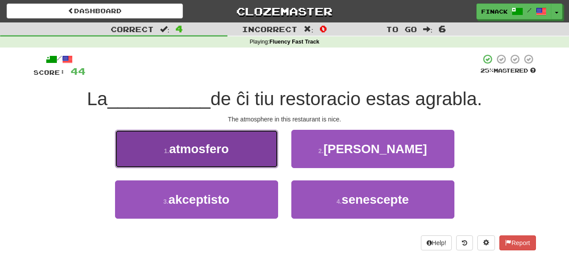
click at [278, 154] on button "1 . atmosfero" at bounding box center [196, 149] width 163 height 38
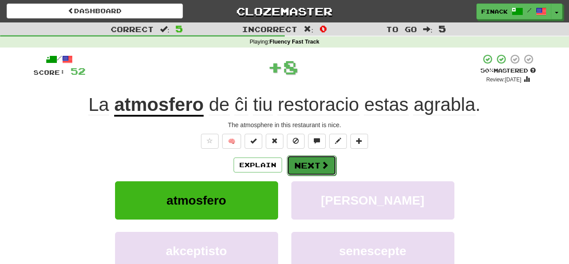
click at [312, 164] on button "Next" at bounding box center [311, 166] width 49 height 20
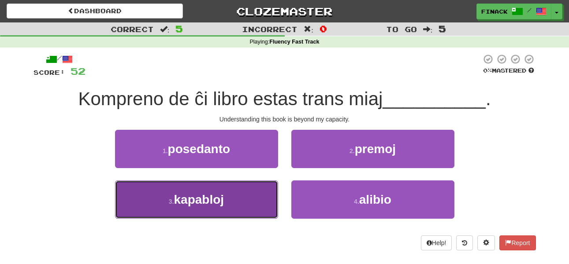
click at [229, 203] on button "3 . kapabloj" at bounding box center [196, 200] width 163 height 38
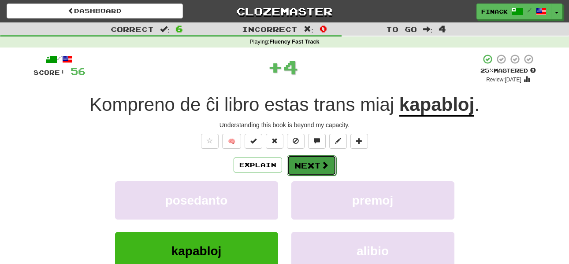
click at [306, 162] on button "Next" at bounding box center [311, 166] width 49 height 20
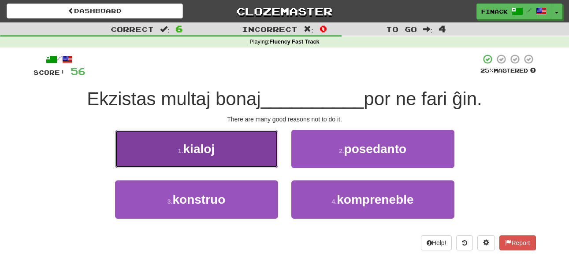
click at [244, 155] on button "1 . kialoj" at bounding box center [196, 149] width 163 height 38
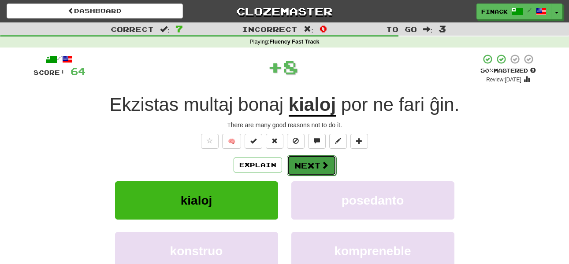
click at [312, 165] on button "Next" at bounding box center [311, 166] width 49 height 20
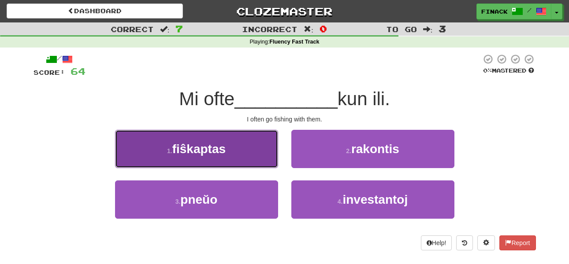
click at [254, 158] on button "1 . fiŝkaptas" at bounding box center [196, 149] width 163 height 38
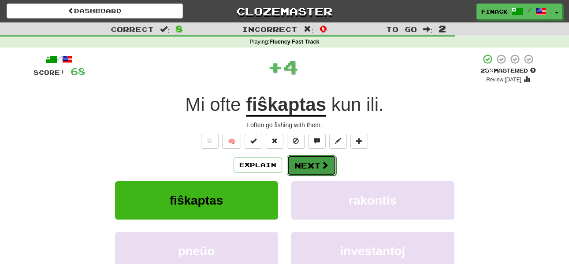
click at [310, 160] on button "Next" at bounding box center [311, 166] width 49 height 20
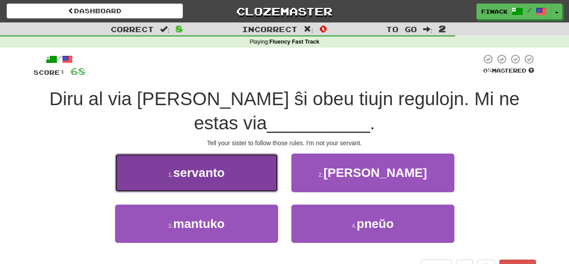
click at [229, 170] on button "1 . servanto" at bounding box center [196, 173] width 163 height 38
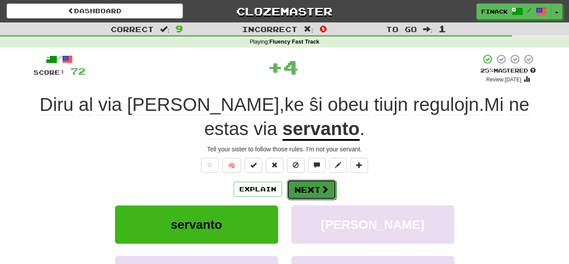
click at [312, 186] on button "Next" at bounding box center [311, 190] width 49 height 20
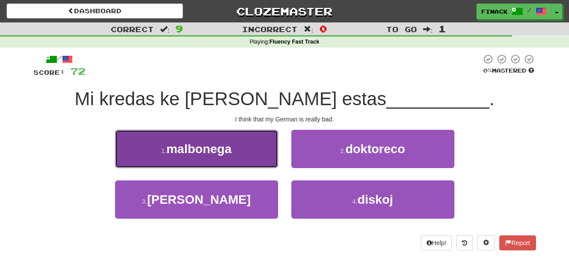
click at [235, 151] on button "1 . malbonega" at bounding box center [196, 149] width 163 height 38
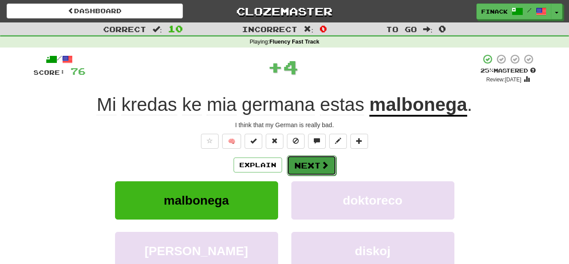
click at [310, 164] on button "Next" at bounding box center [311, 166] width 49 height 20
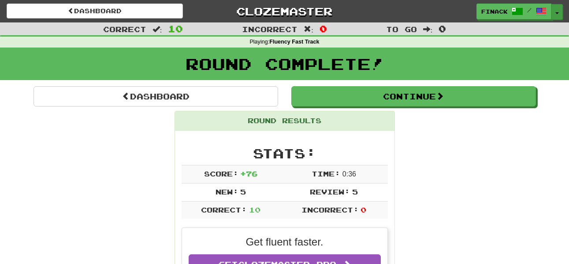
click at [558, 12] on span "button" at bounding box center [557, 13] width 4 height 2
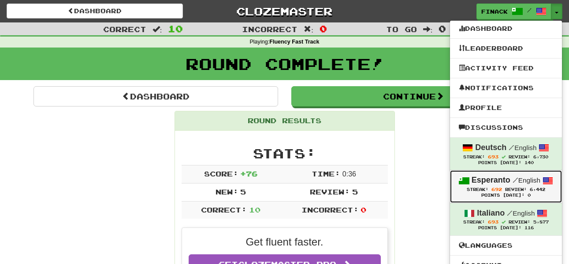
click at [513, 181] on span "/" at bounding box center [516, 180] width 6 height 8
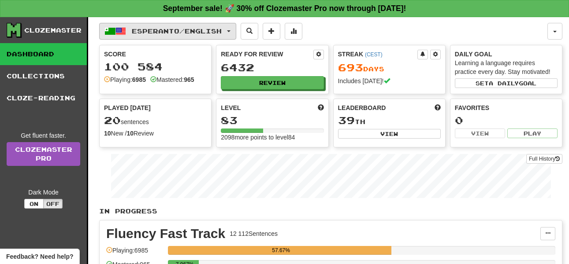
click at [233, 32] on button "Esperanto / English" at bounding box center [167, 31] width 137 height 17
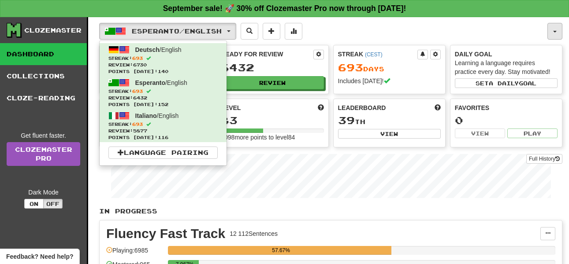
click at [555, 31] on span "button" at bounding box center [555, 32] width 4 height 2
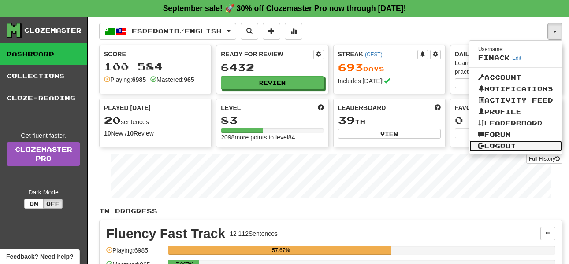
click at [491, 141] on link "Logout" at bounding box center [515, 146] width 93 height 11
